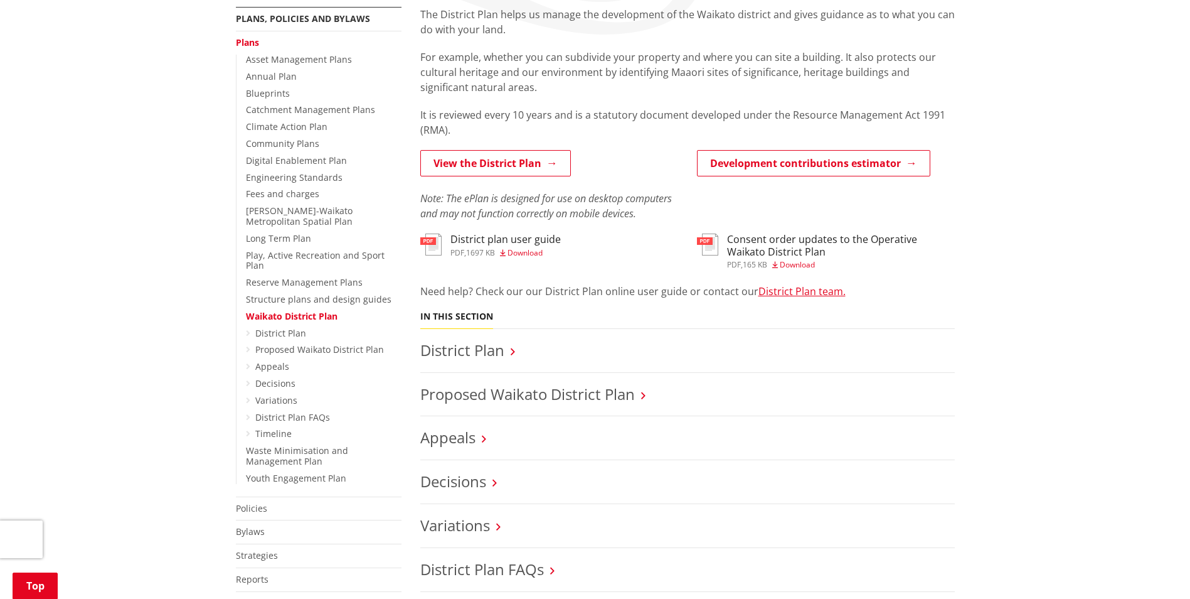
scroll to position [251, 0]
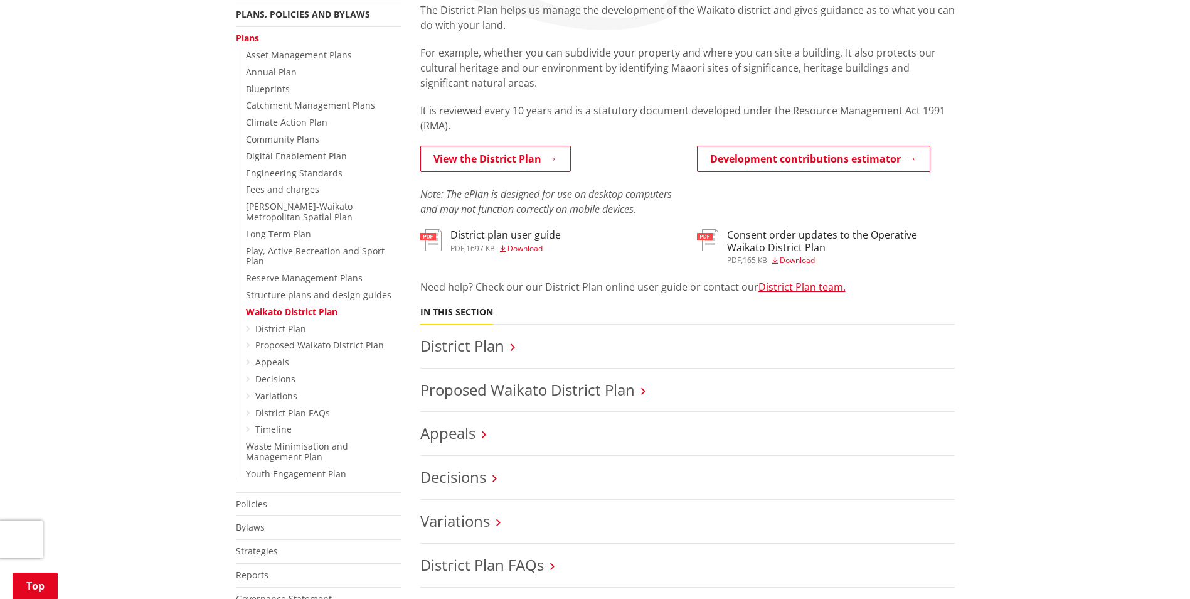
click at [532, 156] on link "View the District Plan" at bounding box center [495, 159] width 151 height 26
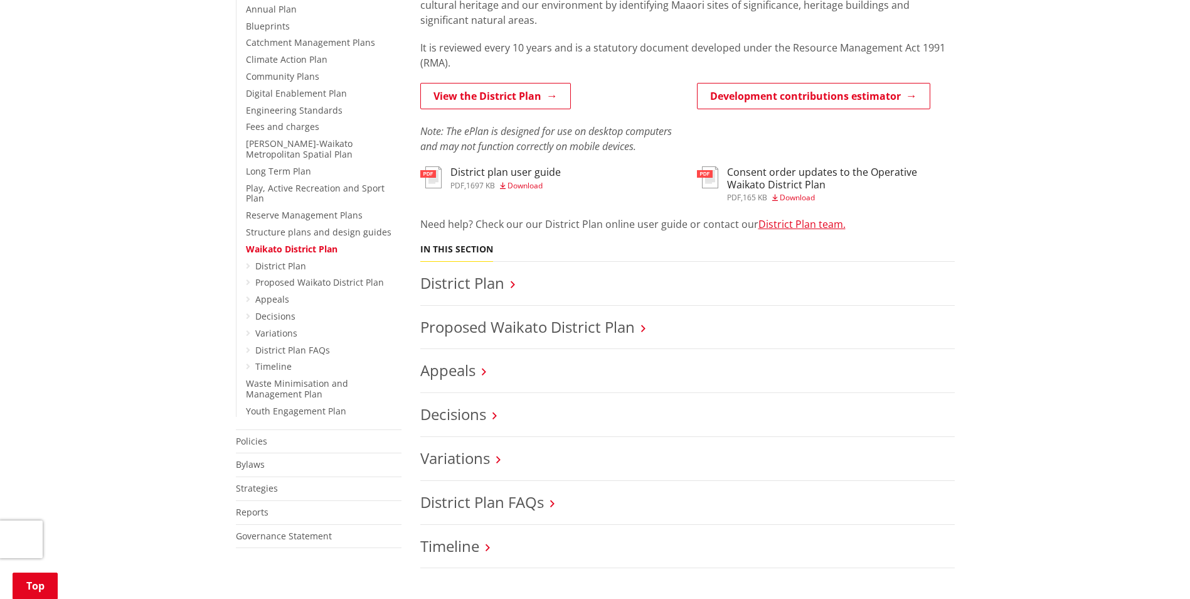
click at [614, 328] on link "Proposed Waikato District Plan" at bounding box center [527, 326] width 215 height 21
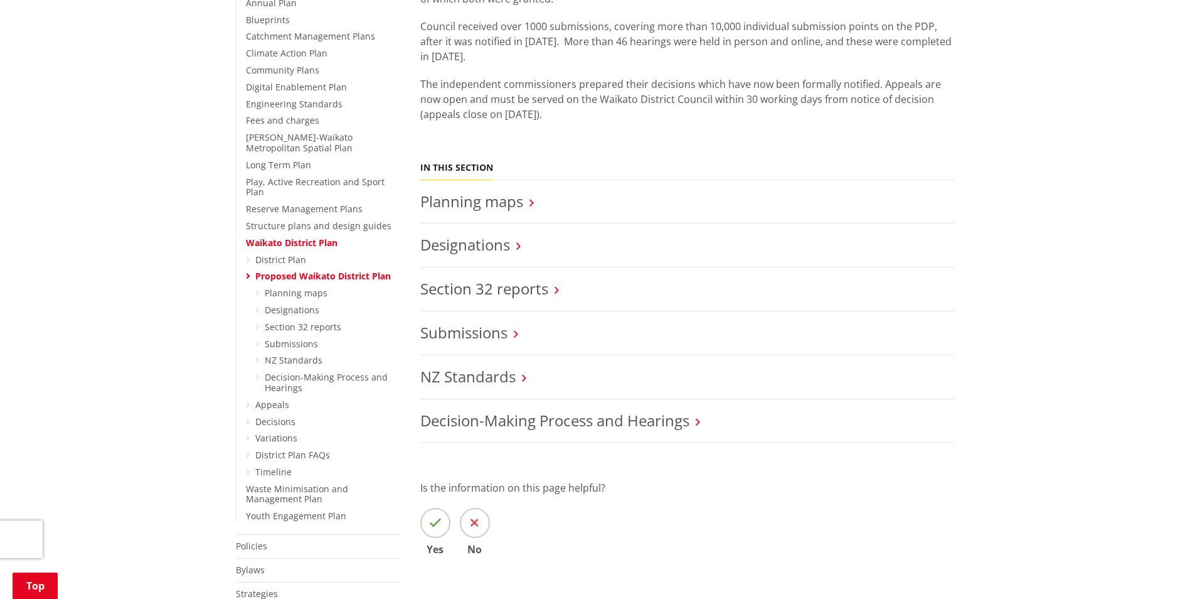
scroll to position [377, 0]
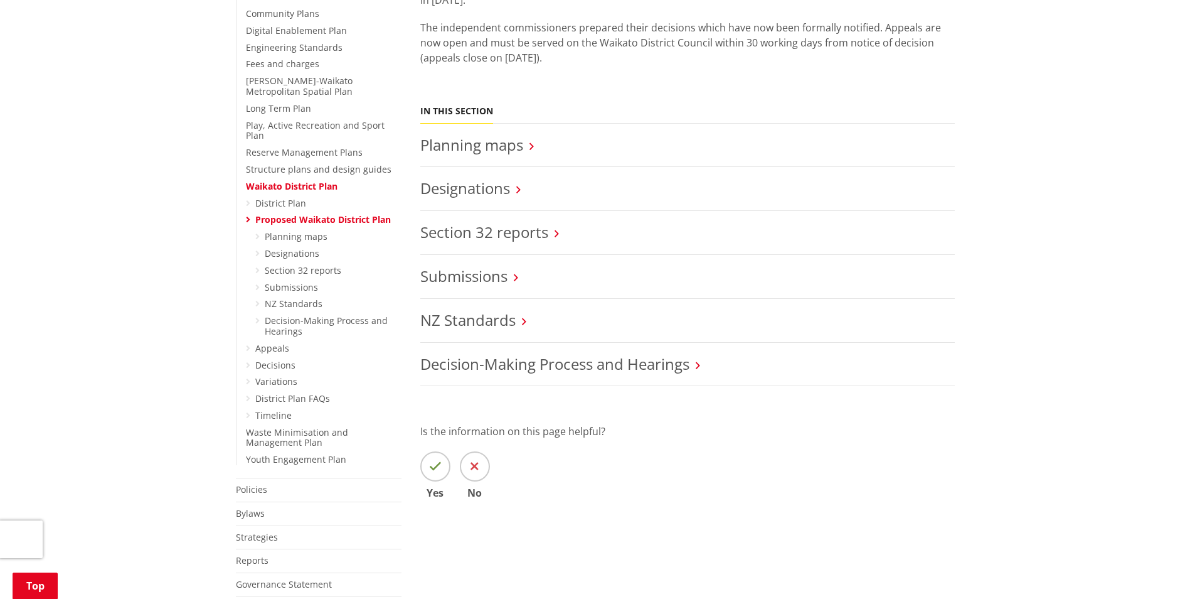
click at [252, 180] on link "Waikato District Plan" at bounding box center [292, 186] width 92 height 12
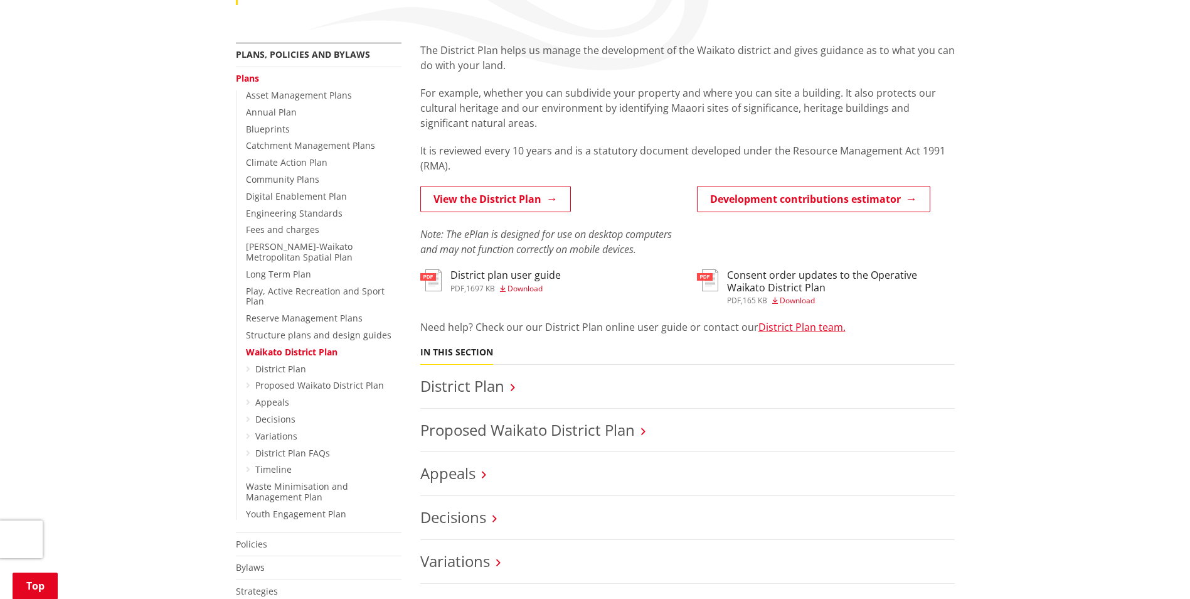
scroll to position [188, 0]
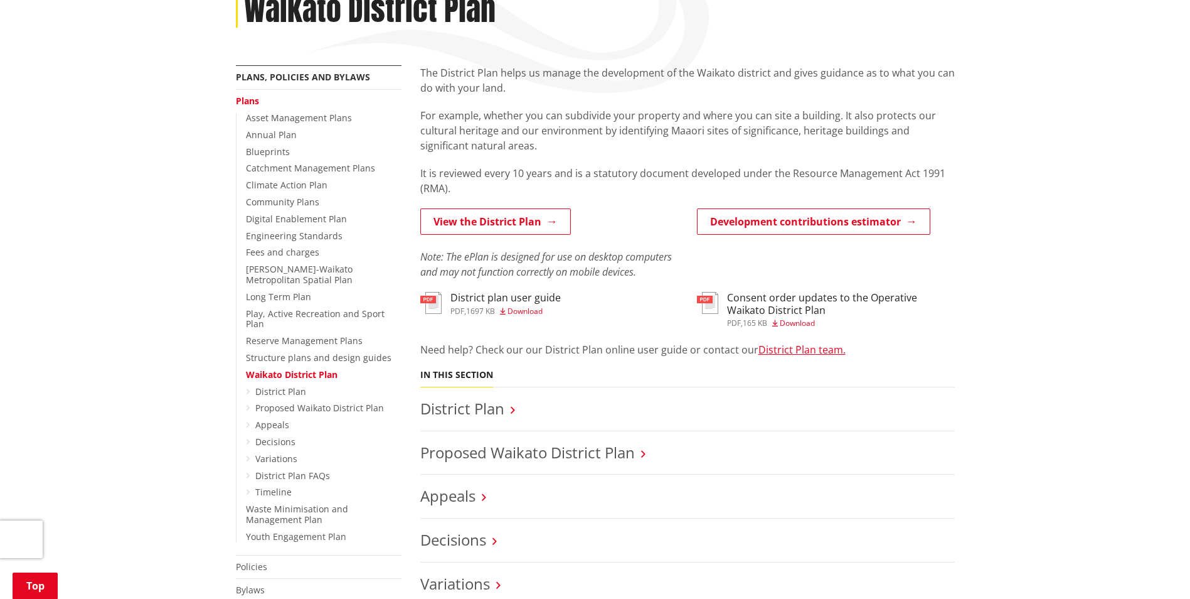
click at [516, 228] on link "View the District Plan" at bounding box center [495, 221] width 151 height 26
